Goal: Transaction & Acquisition: Purchase product/service

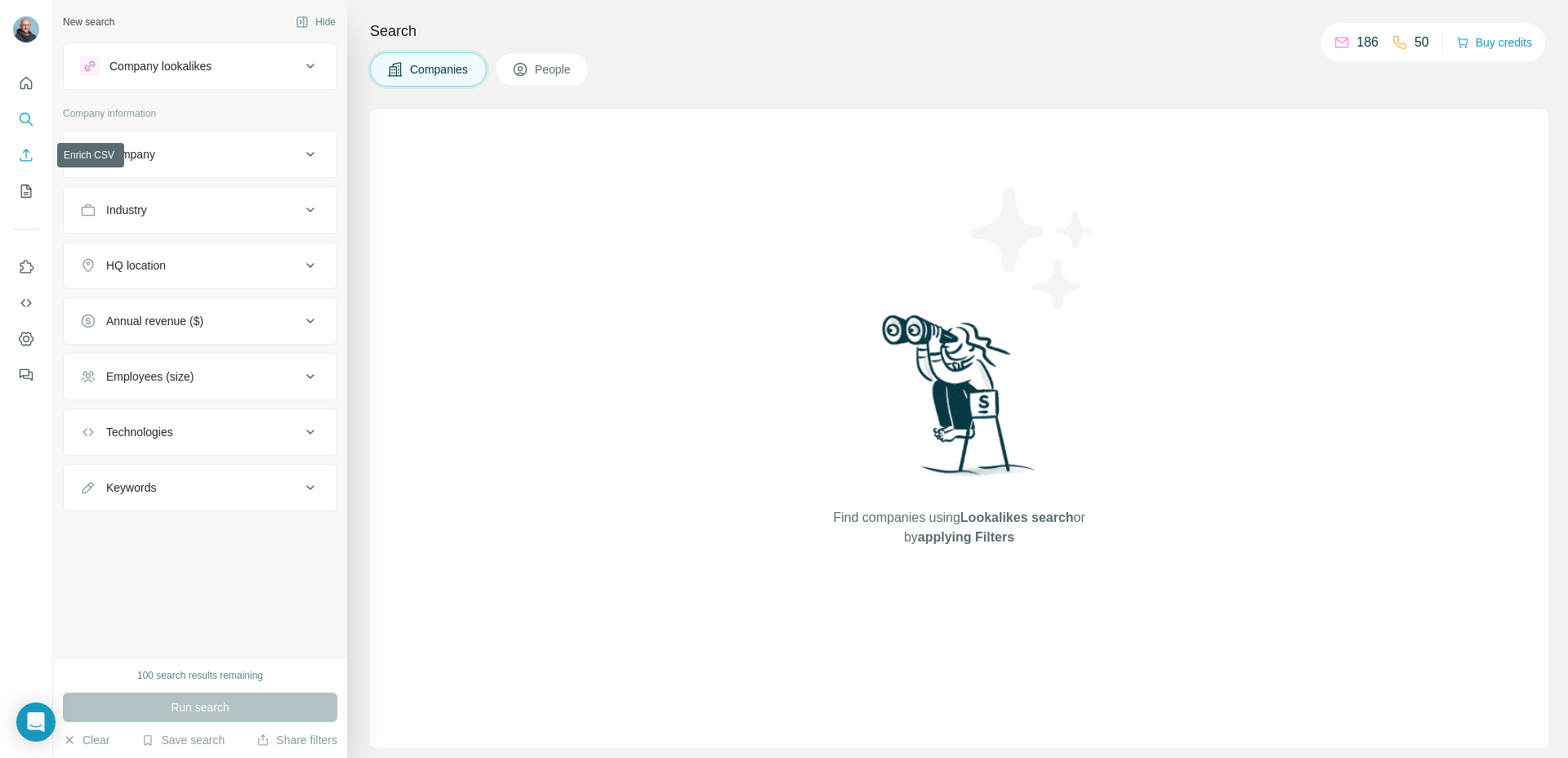
click at [27, 154] on icon "Enrich CSV" at bounding box center [25, 154] width 16 height 16
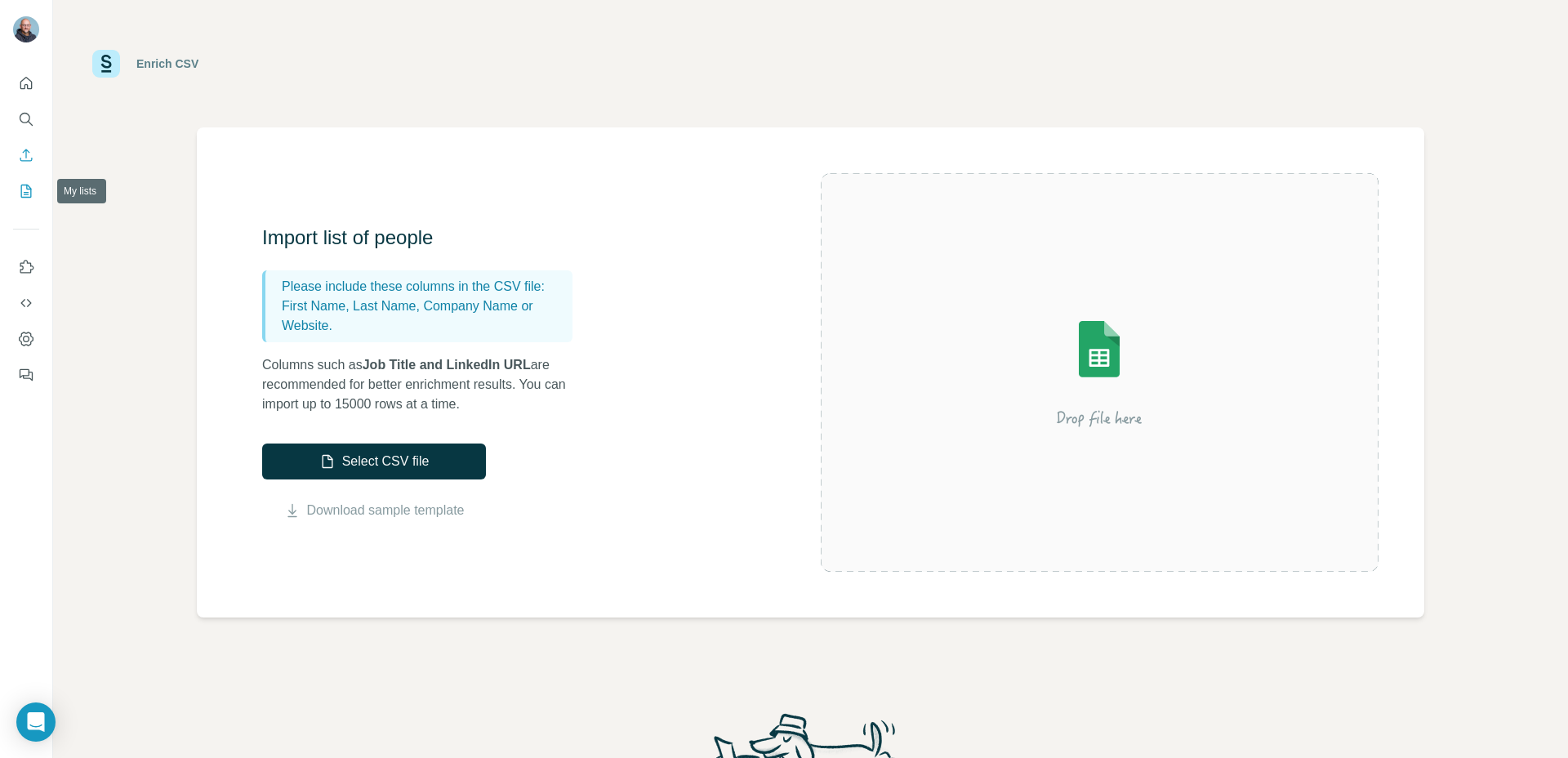
click at [26, 189] on icon "My lists" at bounding box center [25, 190] width 16 height 16
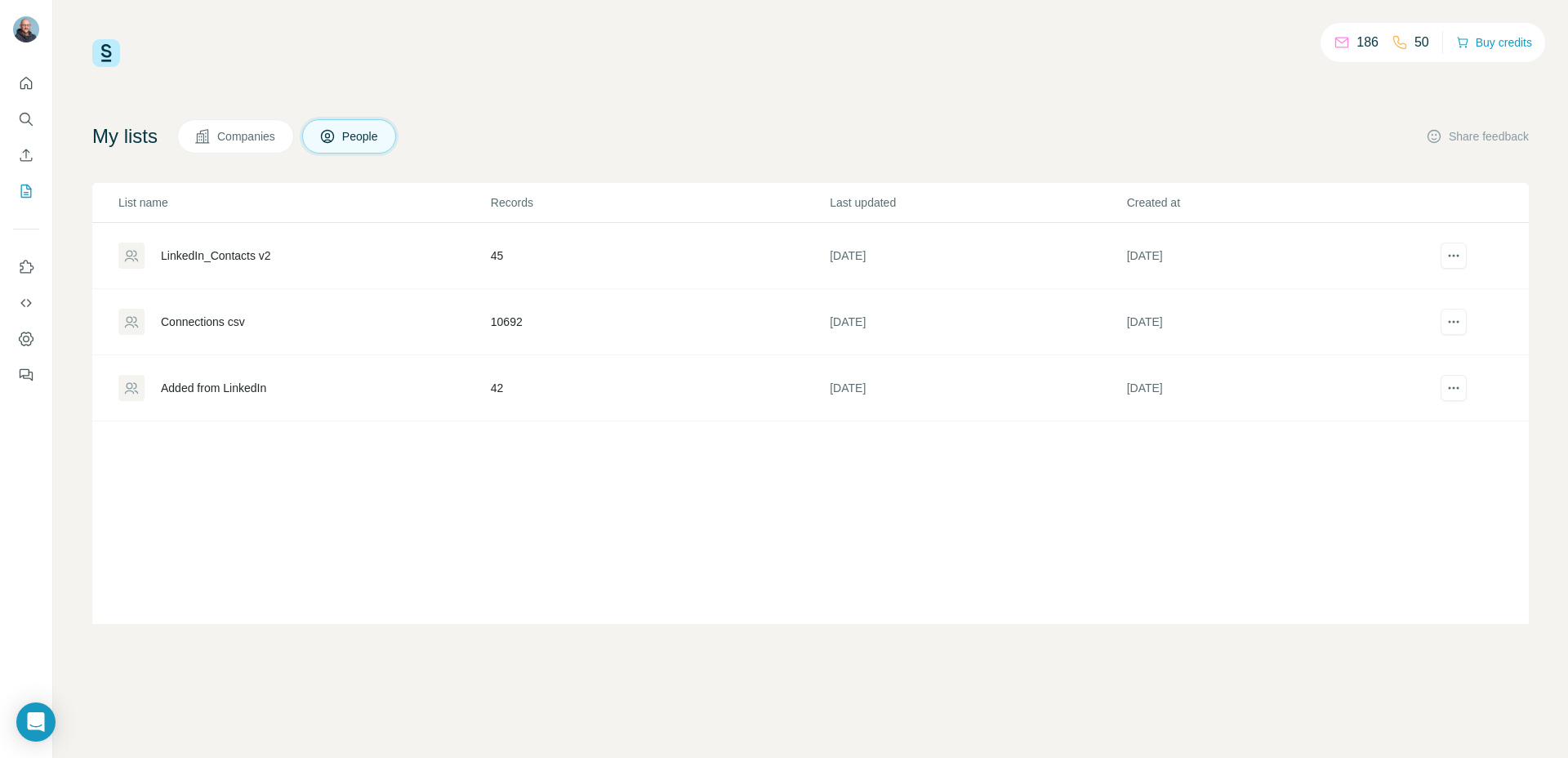
click at [508, 327] on td "10692" at bounding box center [659, 322] width 339 height 66
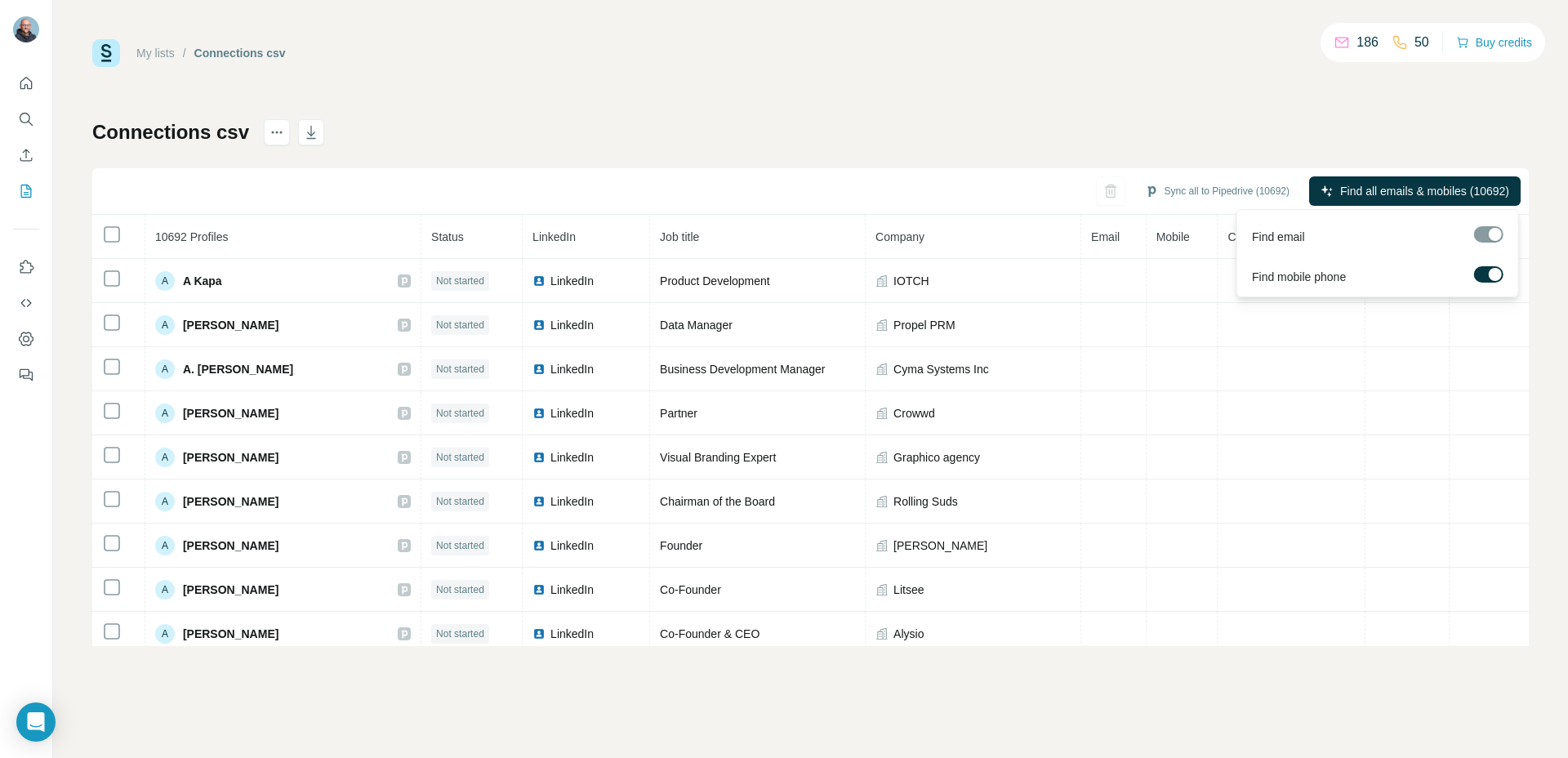
drag, startPoint x: 1489, startPoint y: 269, endPoint x: 1470, endPoint y: 290, distance: 28.3
click at [1488, 269] on div at bounding box center [1495, 275] width 13 height 13
click at [1416, 191] on span "Find all emails (10692)" at bounding box center [1450, 190] width 116 height 16
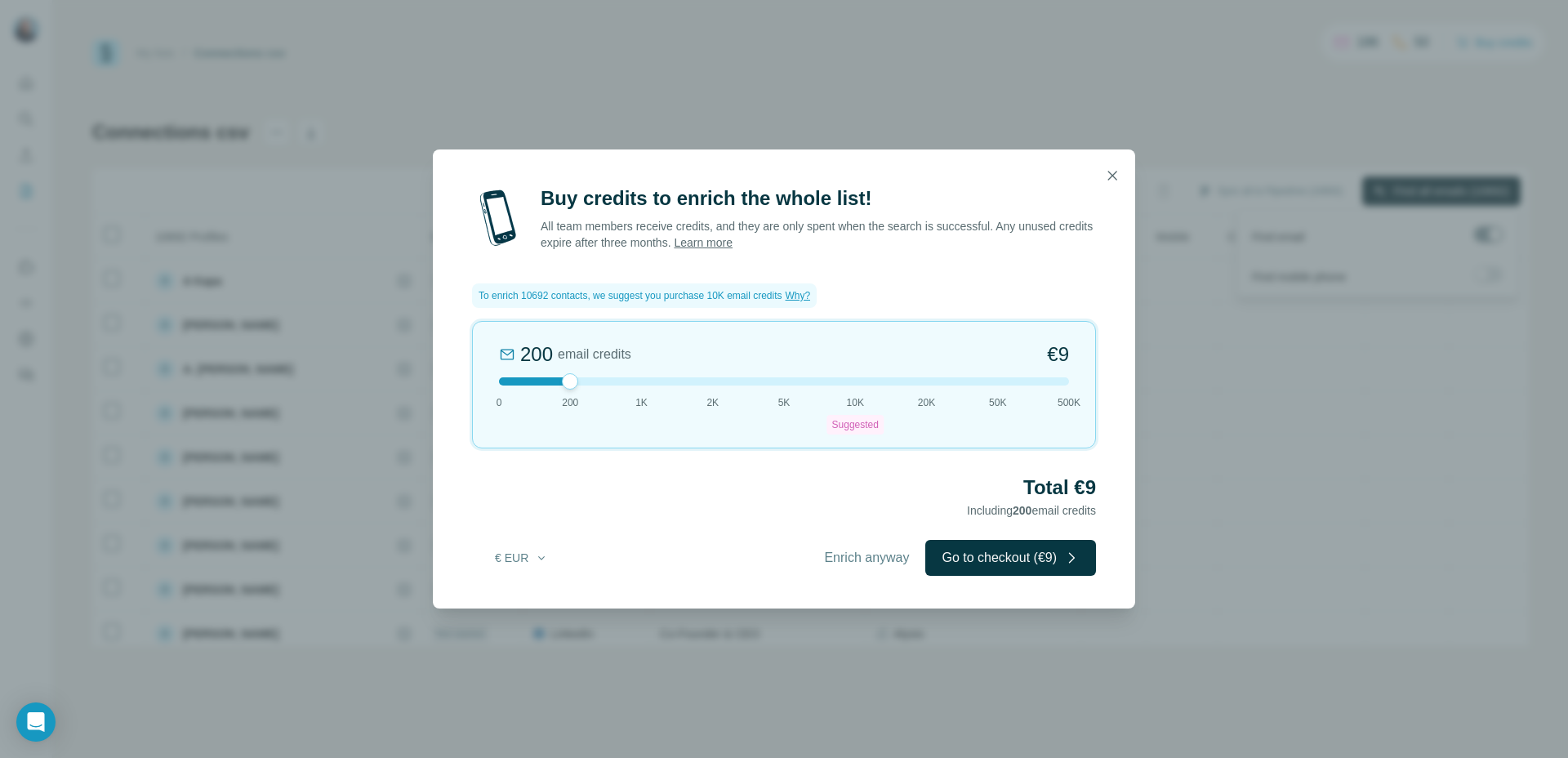
drag, startPoint x: 847, startPoint y: 382, endPoint x: 537, endPoint y: 387, distance: 310.0
click at [536, 386] on div "200 email credits €9 0 200 1K 2K 5K 10K Suggested 20K 50K 500K" at bounding box center [783, 384] width 624 height 127
click at [536, 381] on div at bounding box center [783, 381] width 569 height 8
click at [545, 556] on icon "button" at bounding box center [541, 558] width 13 height 13
drag, startPoint x: 511, startPoint y: 589, endPoint x: 540, endPoint y: 607, distance: 34.1
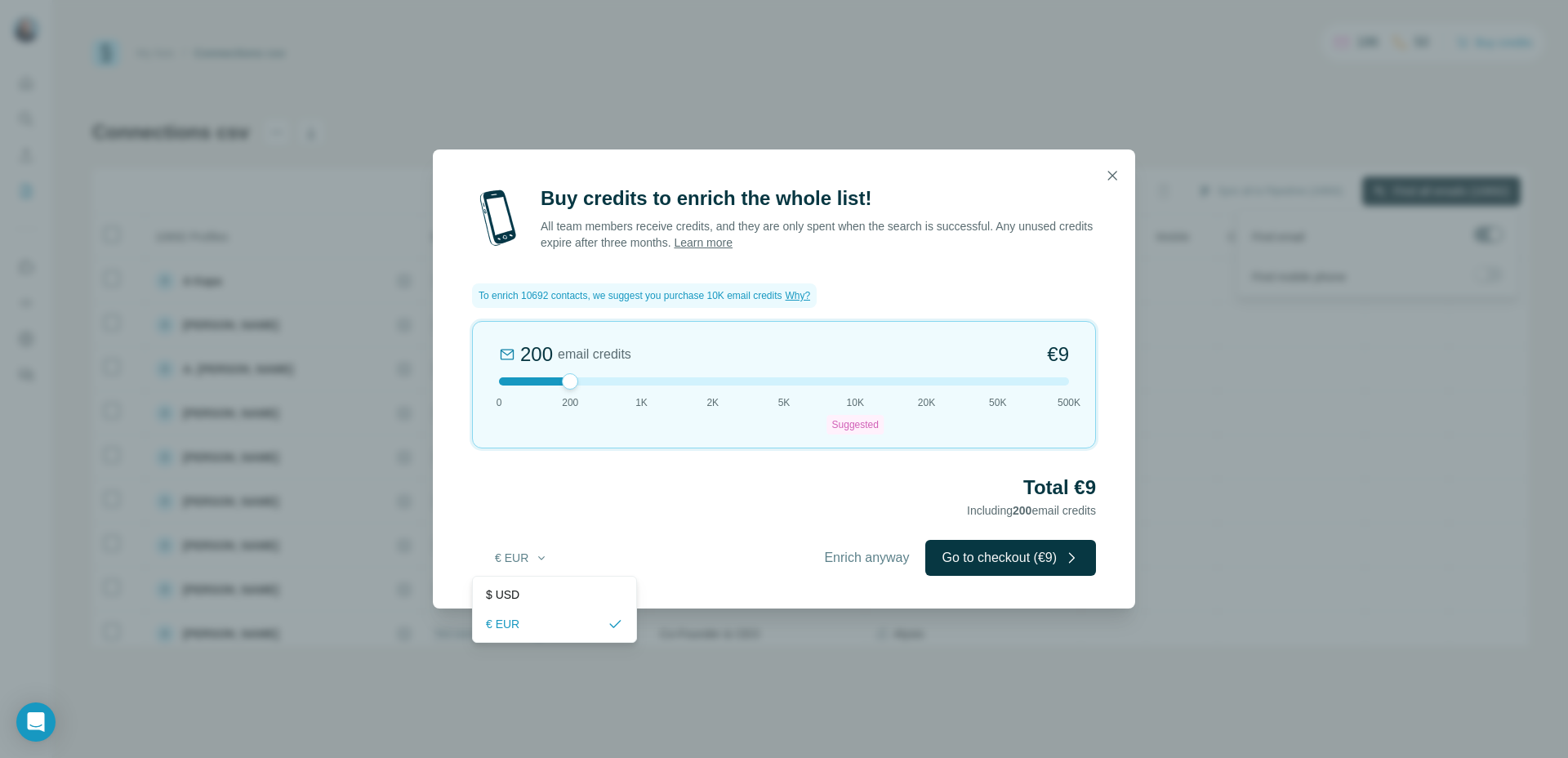
click at [511, 589] on span "$ USD" at bounding box center [503, 594] width 34 height 16
drag, startPoint x: 569, startPoint y: 382, endPoint x: 627, endPoint y: 383, distance: 58.0
click at [627, 383] on div at bounding box center [783, 381] width 569 height 8
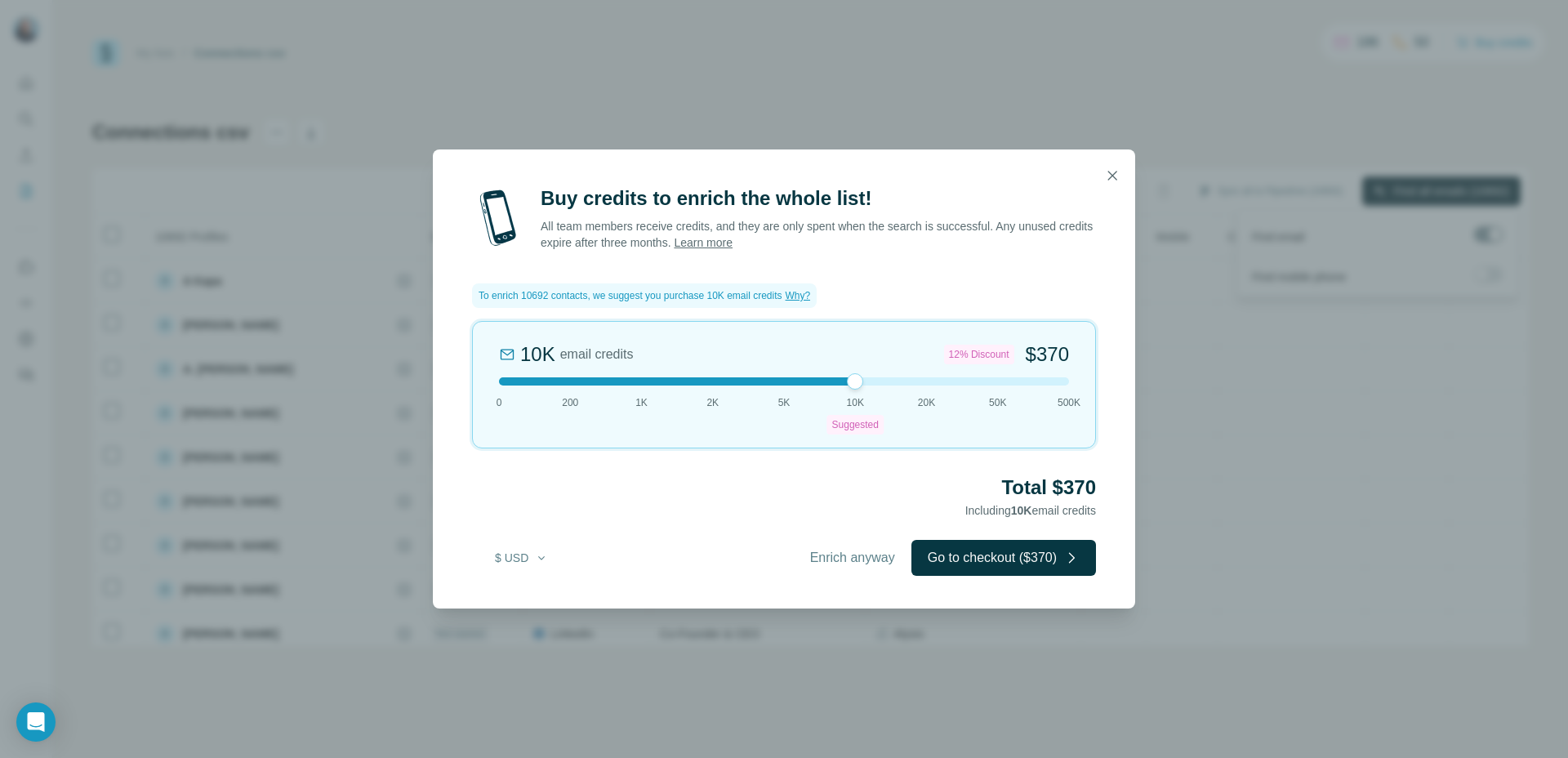
drag, startPoint x: 647, startPoint y: 379, endPoint x: 845, endPoint y: 388, distance: 198.2
click at [845, 388] on div "10K email credits 12% Discount $370 0 200 1K 2K 5K 10K Suggested 20K 50K 500K" at bounding box center [783, 384] width 624 height 127
click at [1109, 173] on icon "button" at bounding box center [1112, 175] width 16 height 16
